Goal: Navigation & Orientation: Find specific page/section

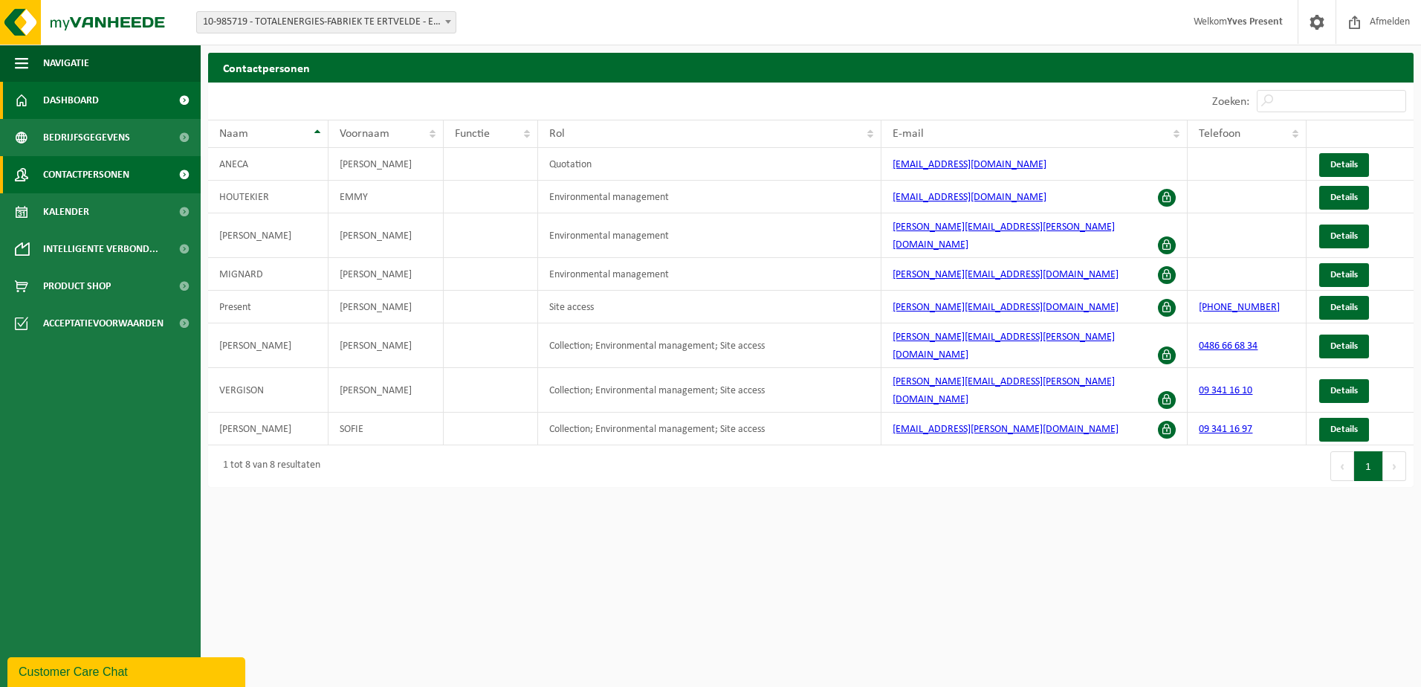
click at [101, 104] on link "Dashboard" at bounding box center [100, 100] width 201 height 37
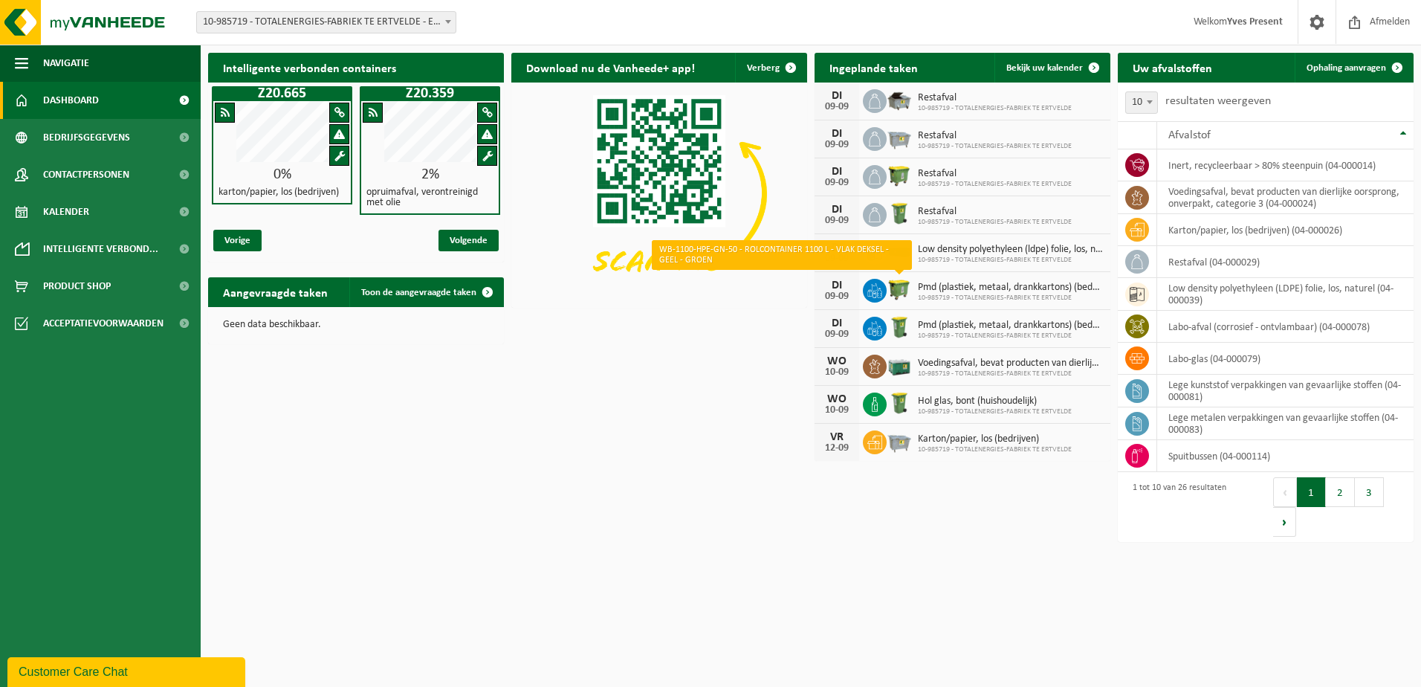
click at [903, 289] on img at bounding box center [898, 288] width 25 height 25
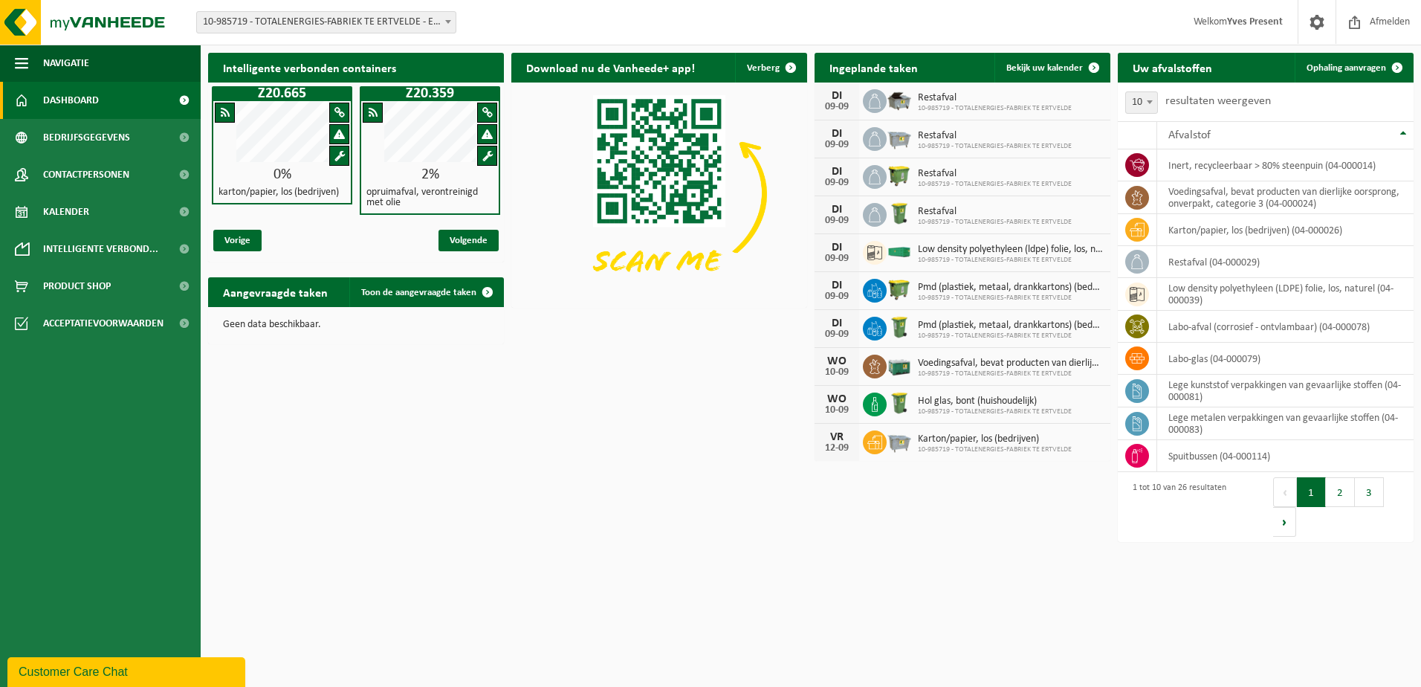
click at [964, 104] on span "10-985719 - TOTALENERGIES-FABRIEK TE ERTVELDE" at bounding box center [995, 108] width 154 height 9
click at [960, 137] on span "Restafval" at bounding box center [995, 136] width 154 height 12
click at [941, 191] on div "DI 09-09 Restafval 10-985719 - TOTALENERGIES-FABRIEK TE ERTVELDE" at bounding box center [962, 177] width 296 height 38
click at [950, 206] on span "Restafval" at bounding box center [995, 212] width 154 height 12
click at [64, 673] on div "Customer Care Chat" at bounding box center [126, 672] width 215 height 18
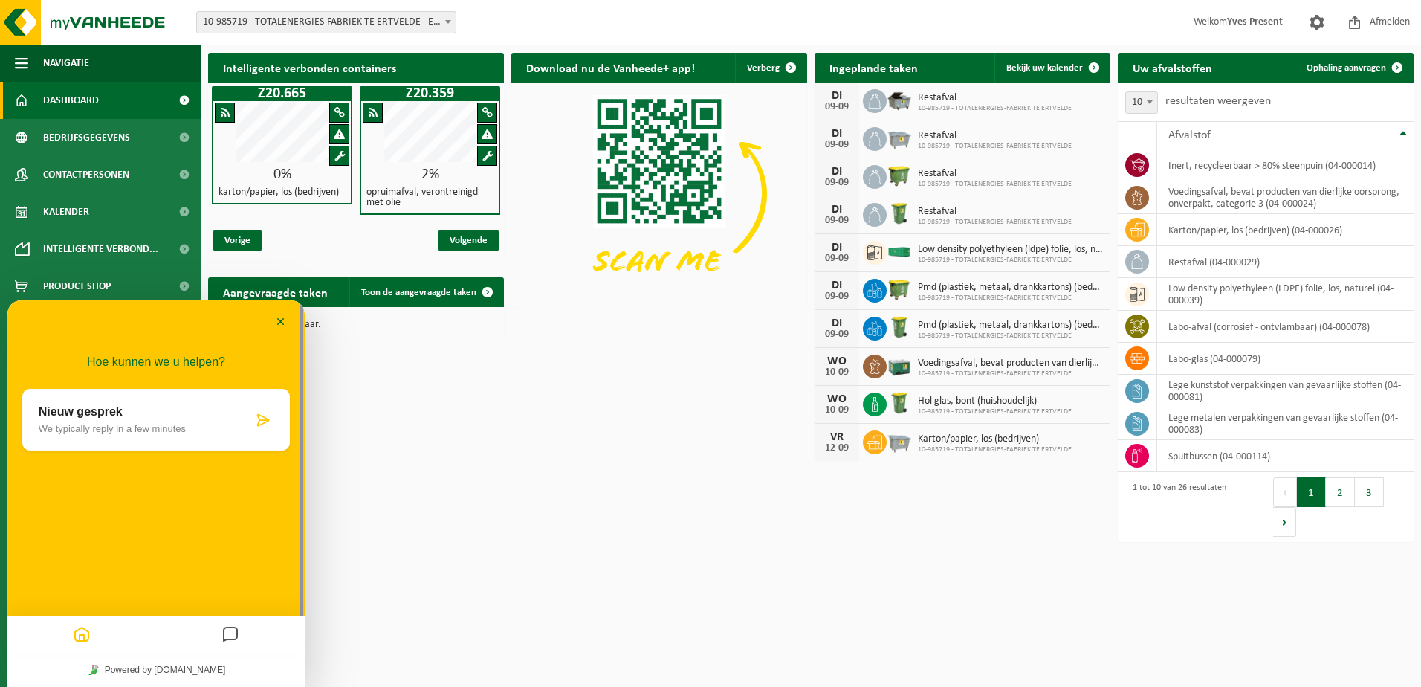
click at [483, 543] on html "Vestiging: 10-985719 - TOTALENERGIES-FABRIEK TE ERTVELDE - ERTVELDE 10-985719 -…" at bounding box center [710, 343] width 1421 height 687
click at [283, 317] on button "Minimaliseer" at bounding box center [281, 322] width 24 height 22
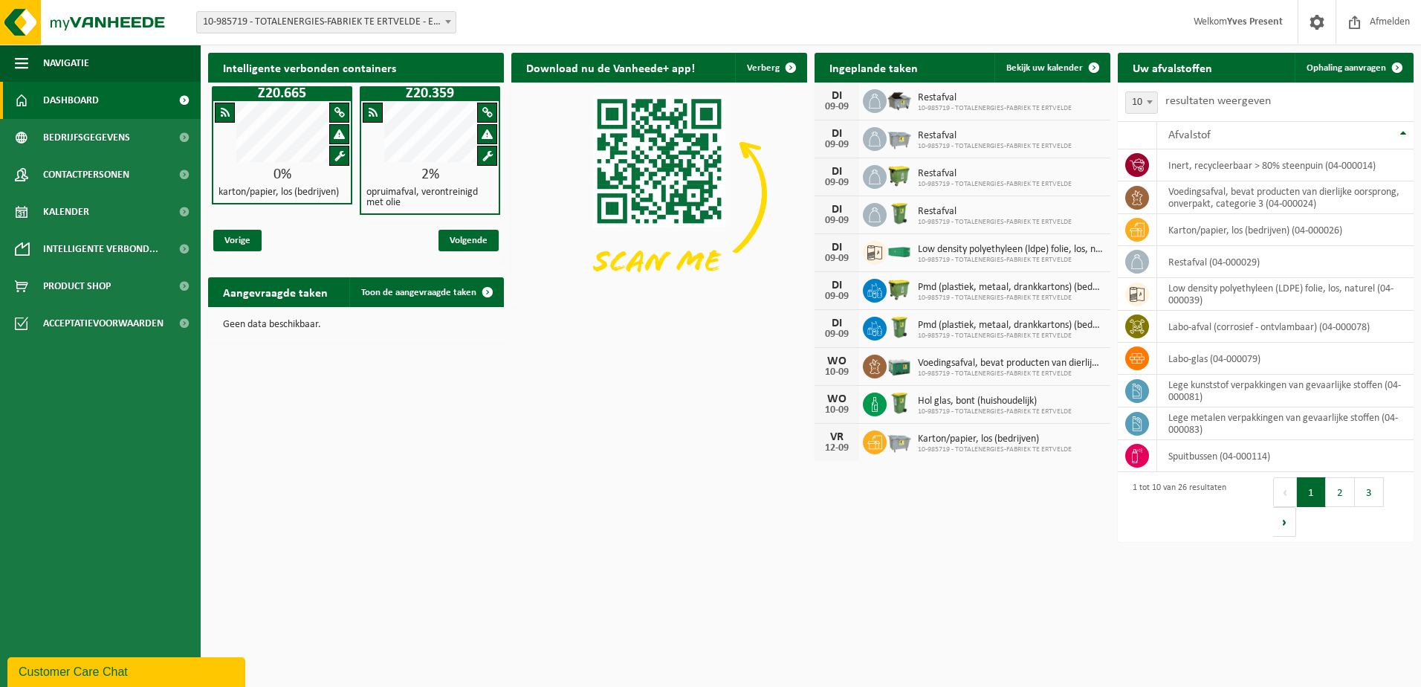
click at [449, 21] on b at bounding box center [448, 22] width 6 height 4
click at [83, 172] on span "Contactpersonen" at bounding box center [86, 174] width 86 height 37
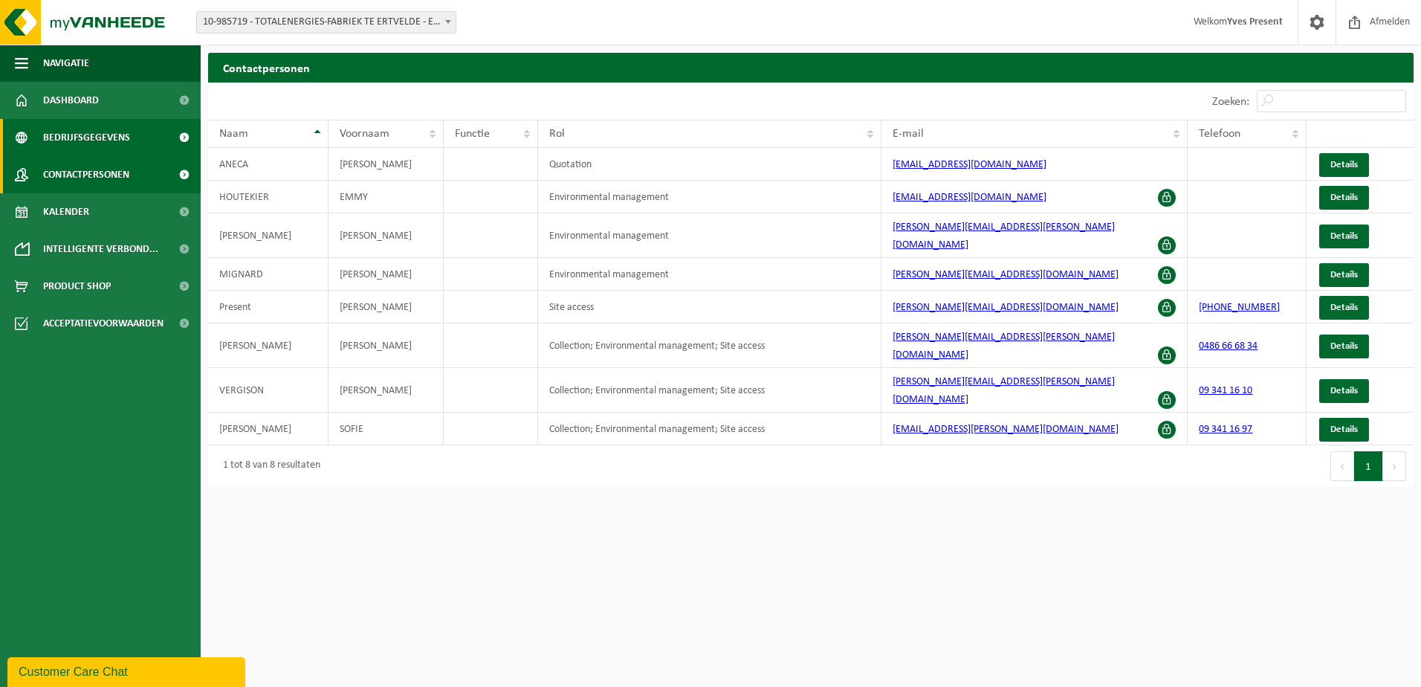
click at [94, 138] on span "Bedrijfsgegevens" at bounding box center [86, 137] width 87 height 37
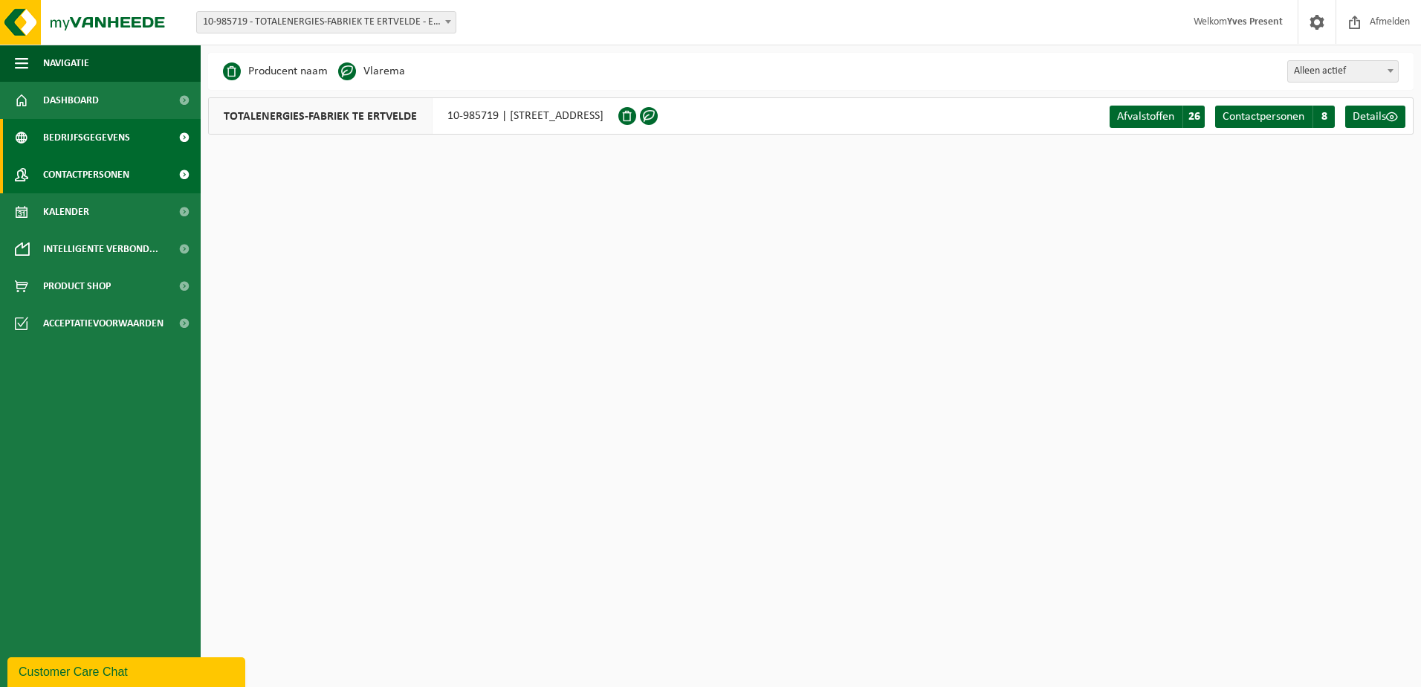
click at [91, 172] on span "Contactpersonen" at bounding box center [86, 174] width 86 height 37
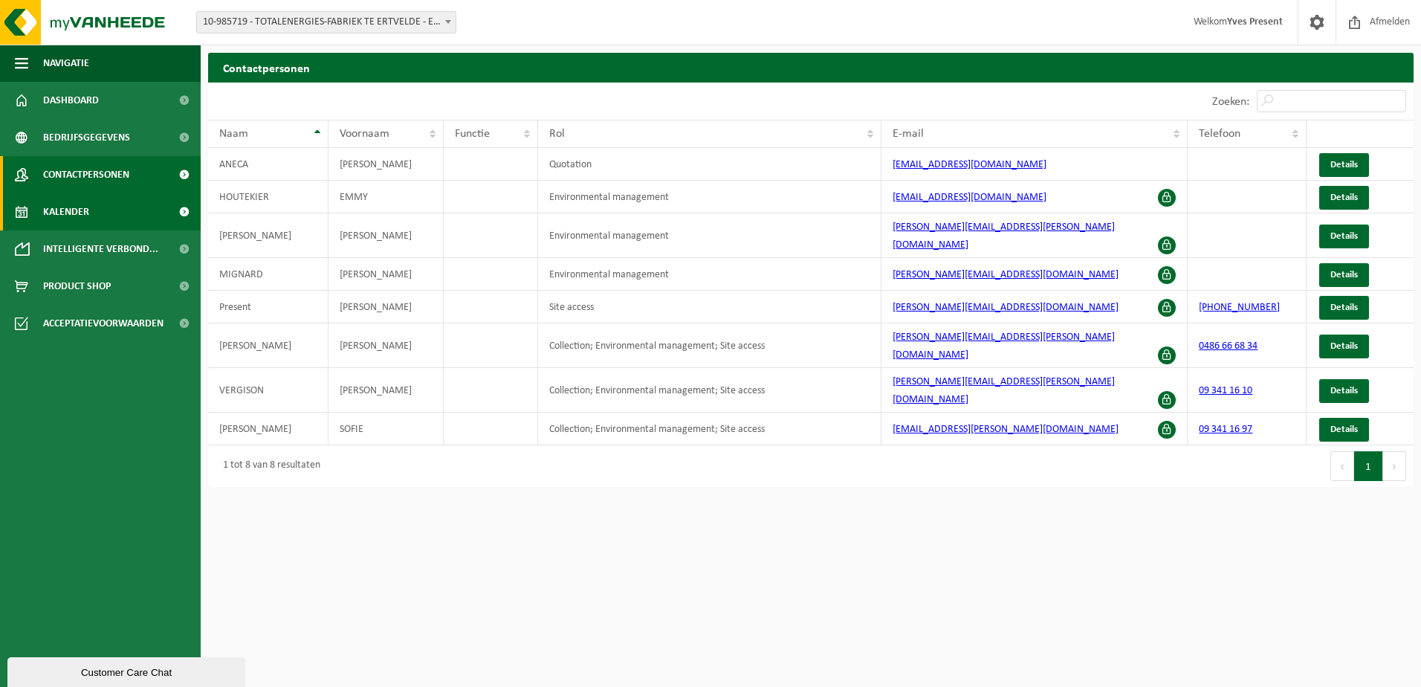
click at [86, 208] on span "Kalender" at bounding box center [66, 211] width 46 height 37
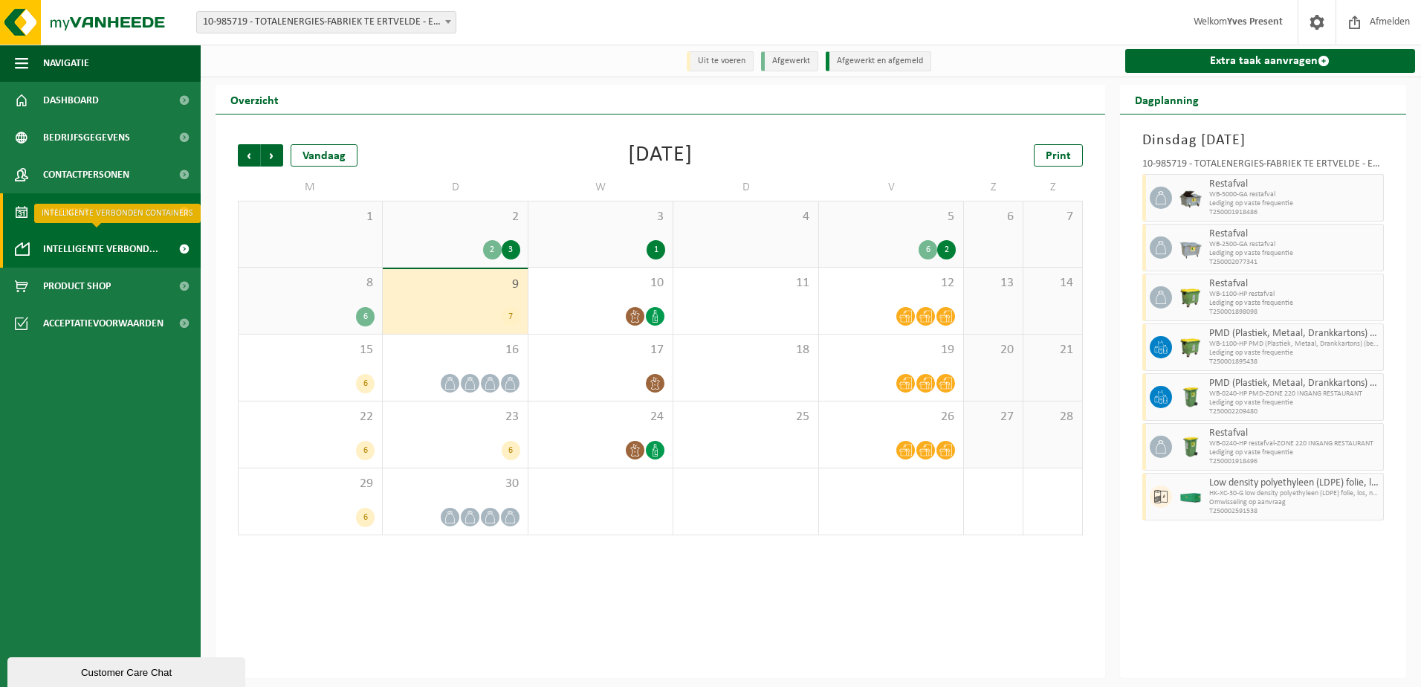
click at [93, 247] on span "Intelligente verbond..." at bounding box center [100, 248] width 115 height 37
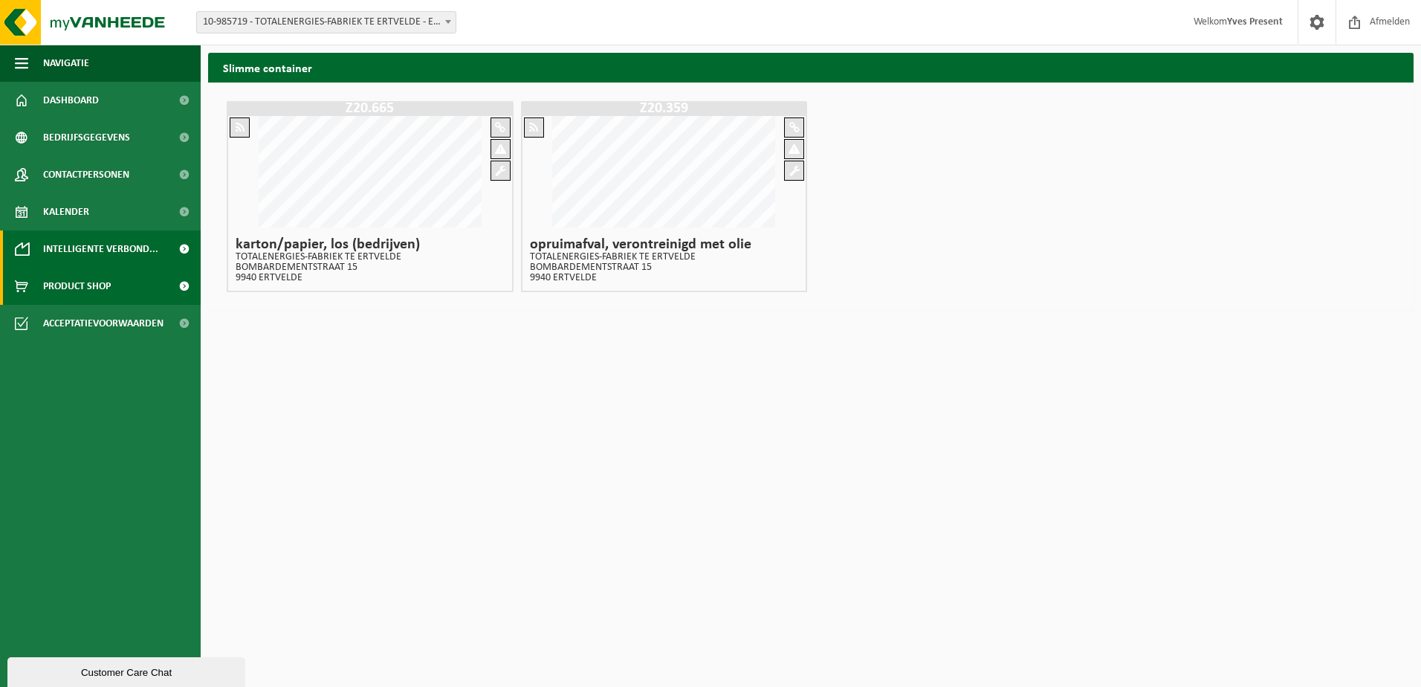
click at [101, 279] on span "Product Shop" at bounding box center [77, 285] width 68 height 37
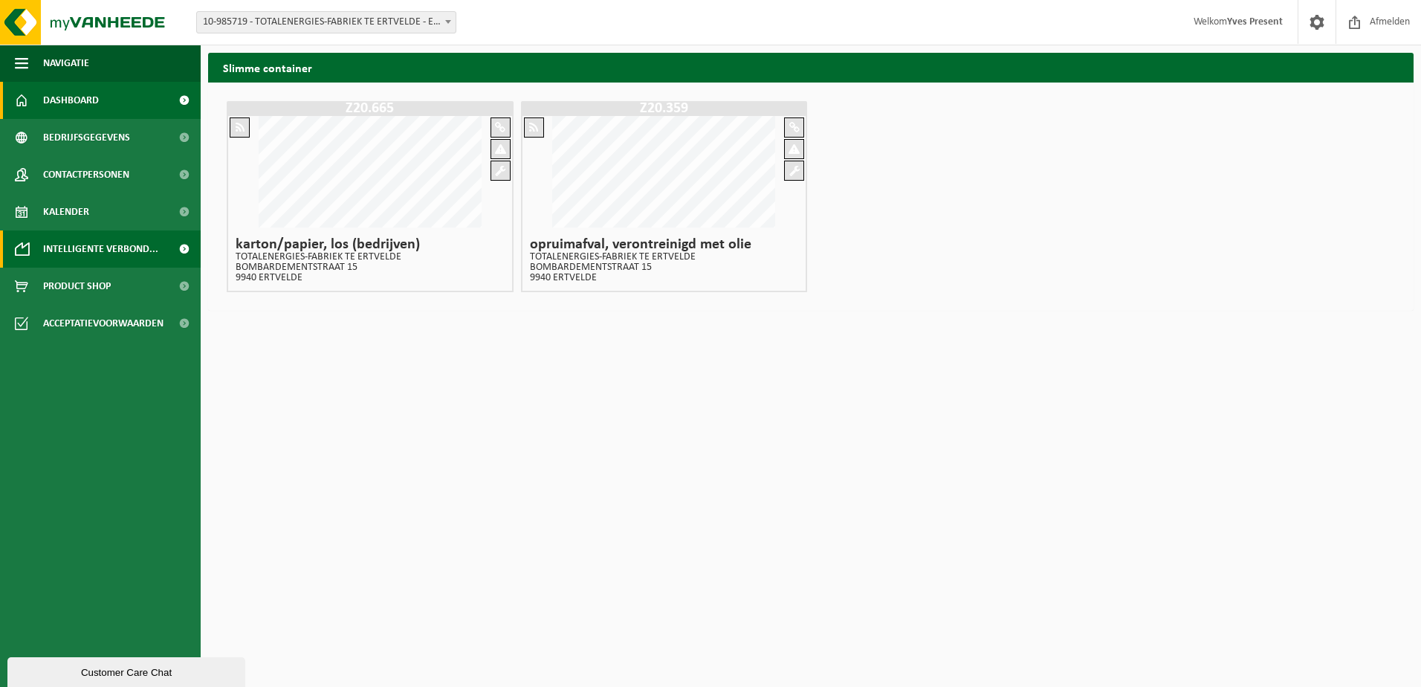
click at [91, 109] on span "Dashboard" at bounding box center [71, 100] width 56 height 37
click at [85, 98] on span "Dashboard" at bounding box center [71, 100] width 56 height 37
click at [24, 100] on span at bounding box center [21, 100] width 13 height 37
